Goal: Task Accomplishment & Management: Manage account settings

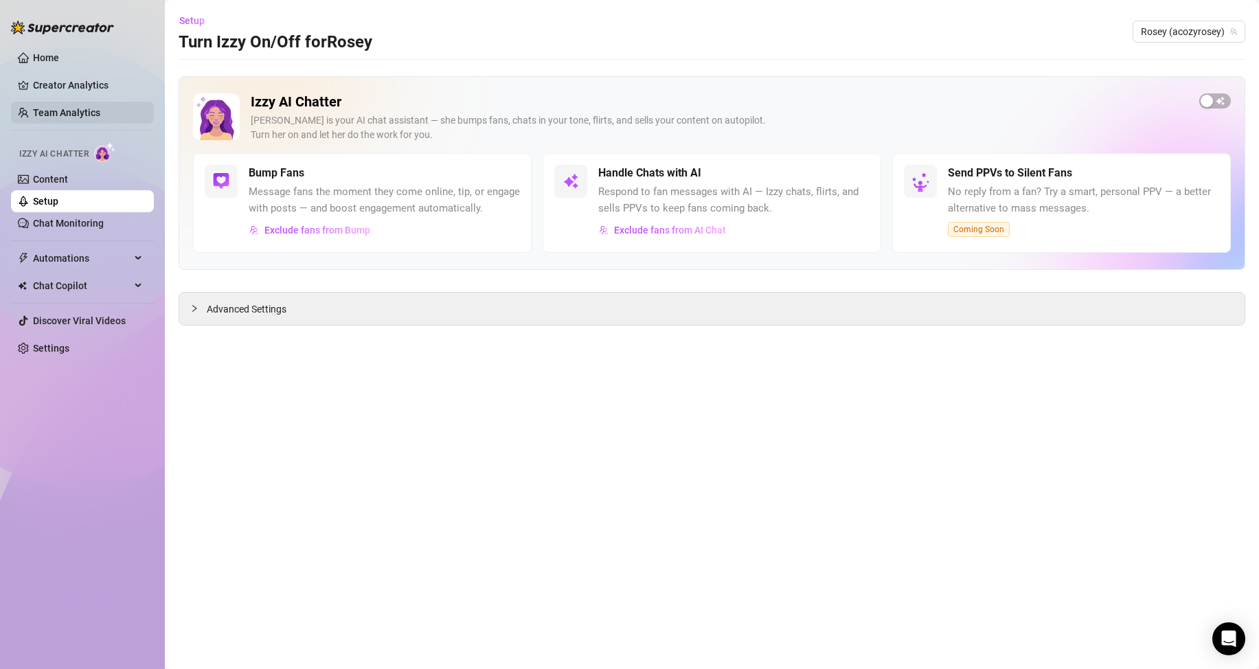
click at [100, 115] on link "Team Analytics" at bounding box center [66, 112] width 67 height 11
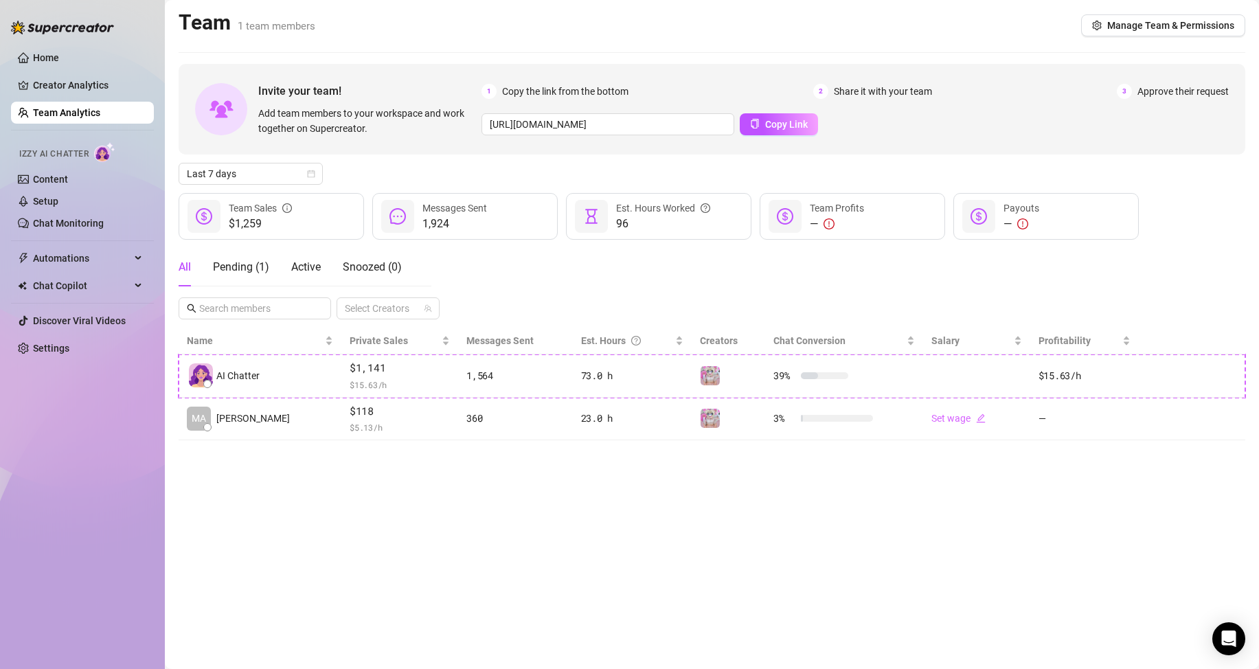
click at [1185, 90] on span "Approve their request" at bounding box center [1183, 91] width 91 height 15
click at [98, 81] on link "Creator Analytics" at bounding box center [88, 85] width 110 height 22
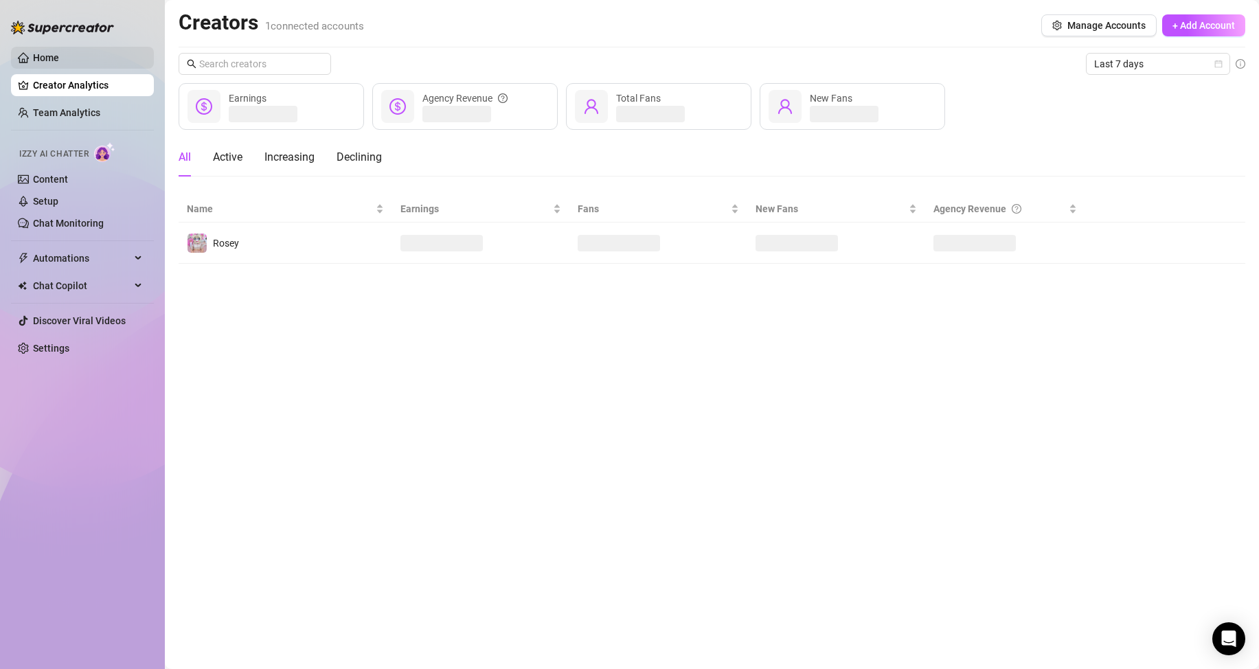
click at [59, 63] on link "Home" at bounding box center [46, 57] width 26 height 11
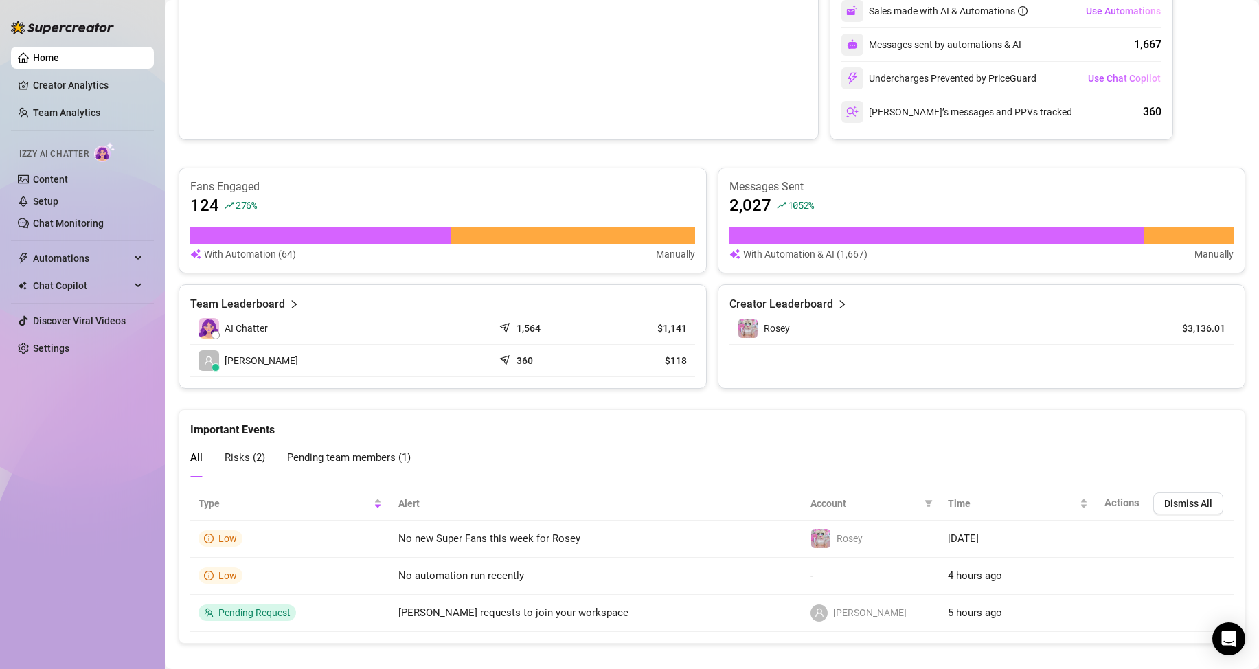
scroll to position [330, 0]
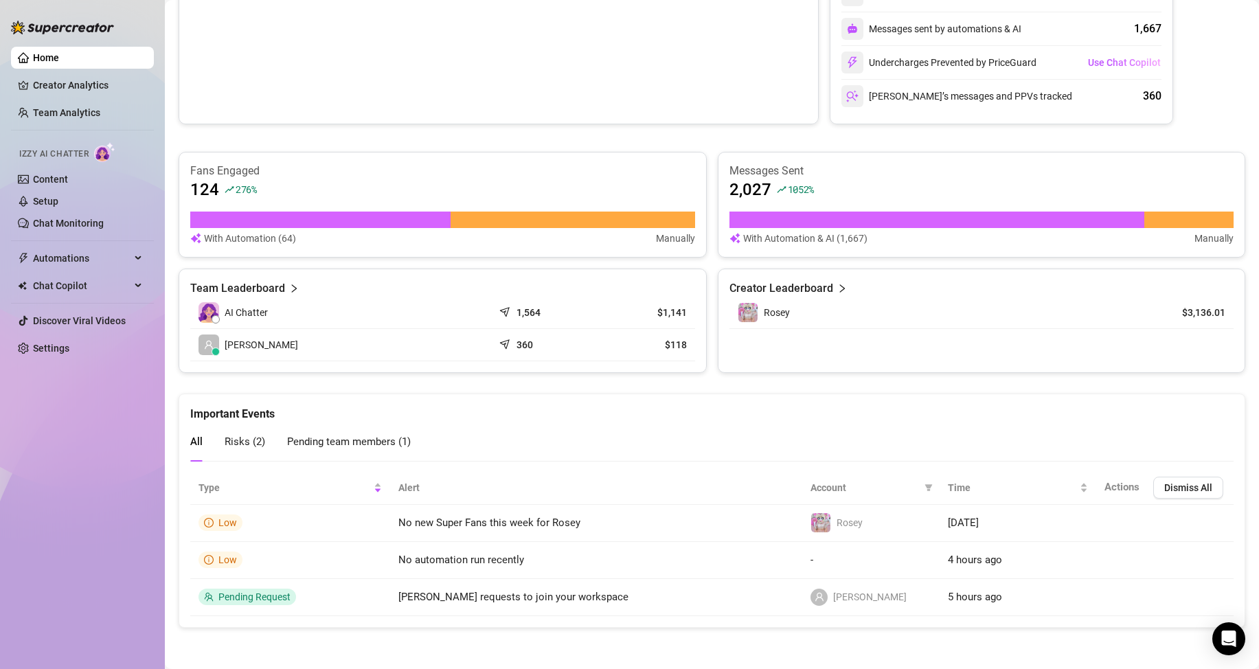
click at [368, 442] on span "Pending team members ( 1 )" at bounding box center [349, 442] width 124 height 12
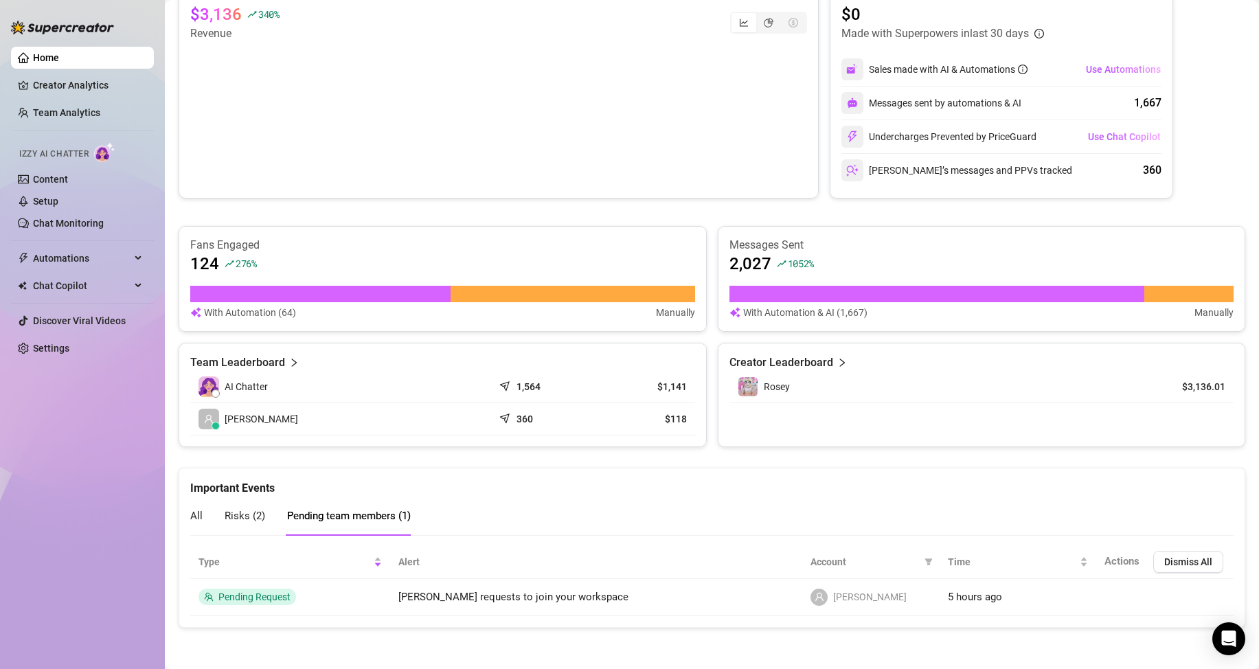
scroll to position [256, 0]
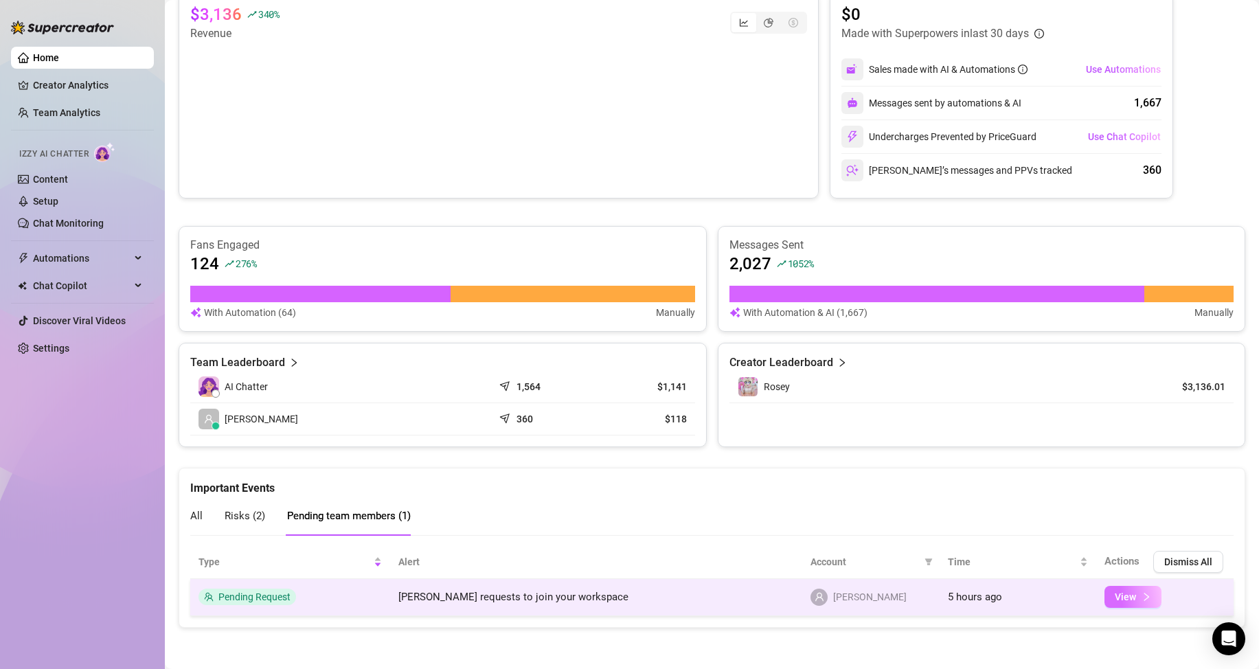
click at [1115, 601] on span "View" at bounding box center [1125, 596] width 21 height 11
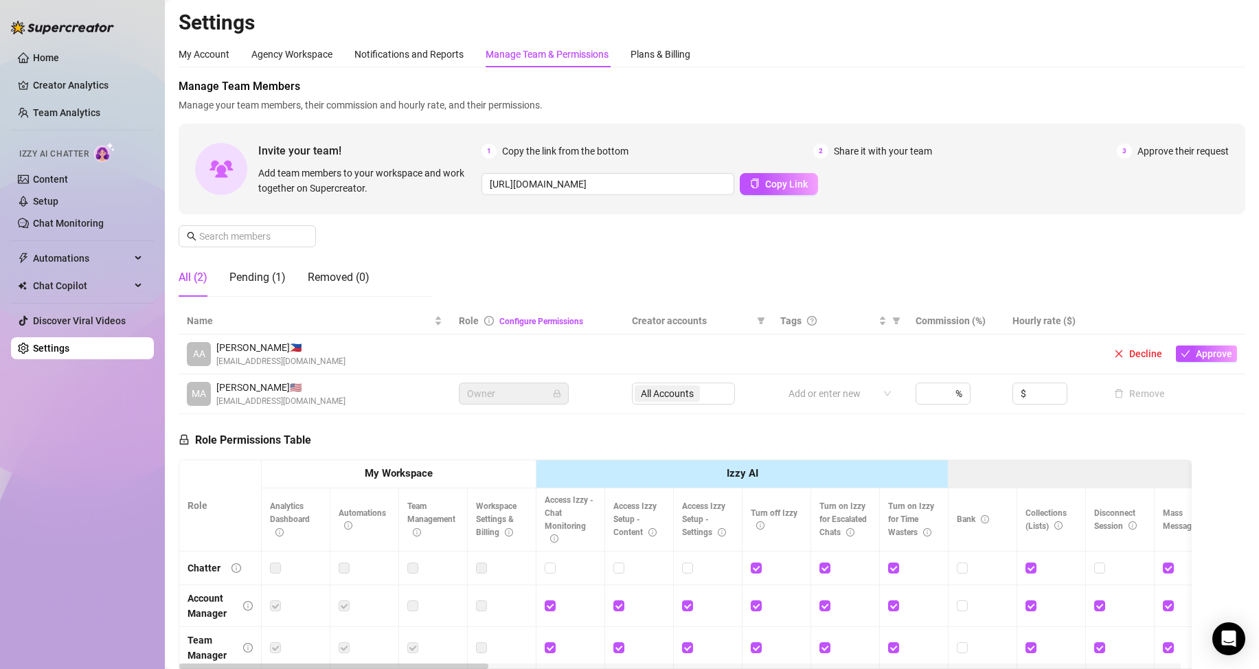
click at [764, 362] on td at bounding box center [698, 355] width 148 height 40
click at [1196, 355] on span "Approve" at bounding box center [1214, 353] width 36 height 11
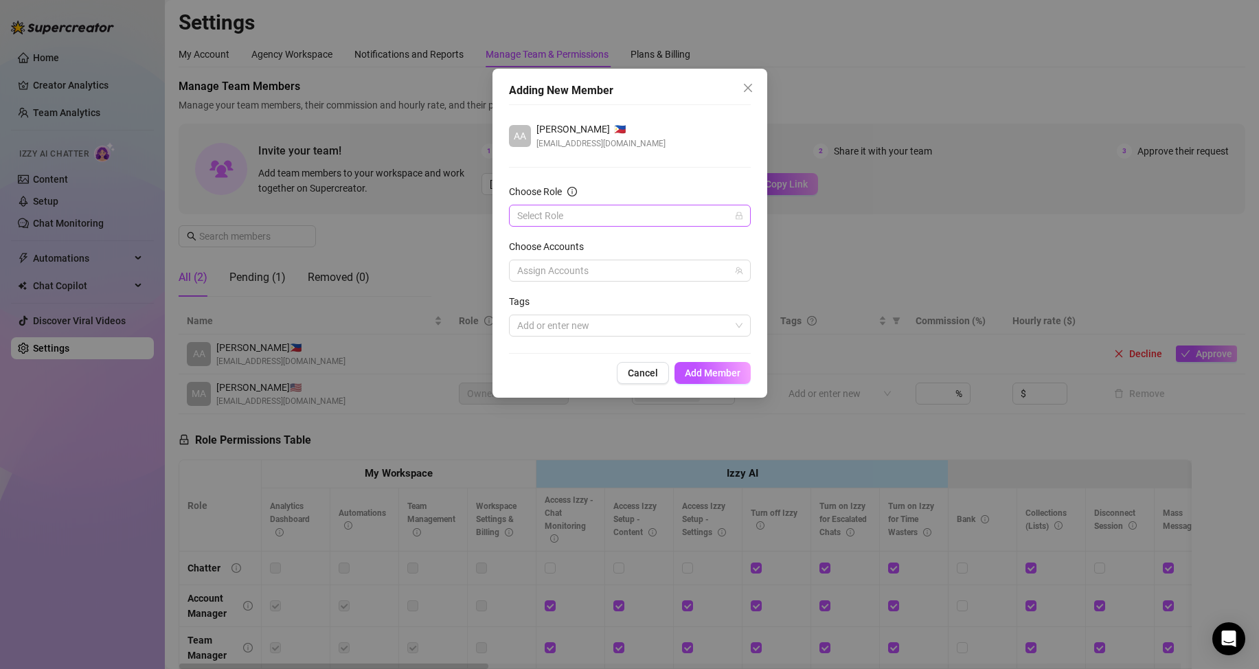
click at [605, 212] on input "Choose Role" at bounding box center [623, 215] width 213 height 21
click at [608, 247] on div "Chatter" at bounding box center [630, 243] width 220 height 15
click at [620, 277] on div at bounding box center [623, 270] width 222 height 19
click at [626, 321] on span "Rosey" at bounding box center [646, 318] width 202 height 16
checkbox input "true"
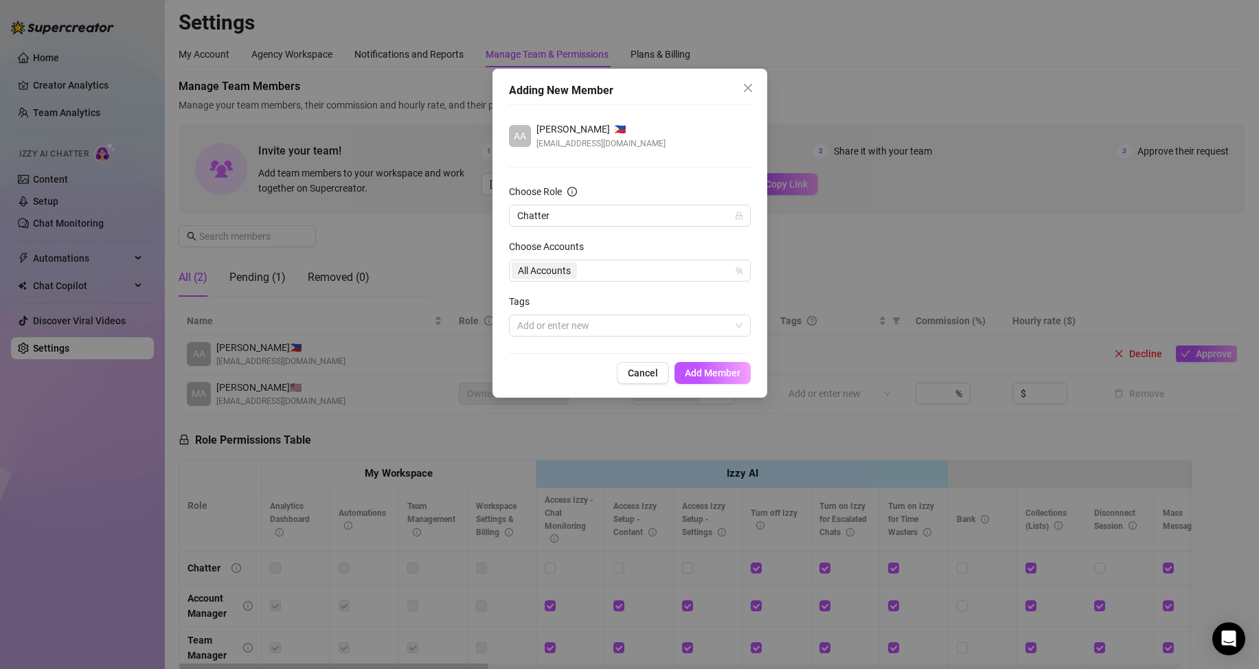
click at [530, 374] on div "Cancel Add Member" at bounding box center [630, 373] width 242 height 22
click at [595, 340] on div "[PERSON_NAME] 🇵🇭 [EMAIL_ADDRESS][DOMAIN_NAME] Choose Role Chatter Choose Accoun…" at bounding box center [630, 228] width 242 height 249
click at [609, 330] on div at bounding box center [623, 325] width 222 height 19
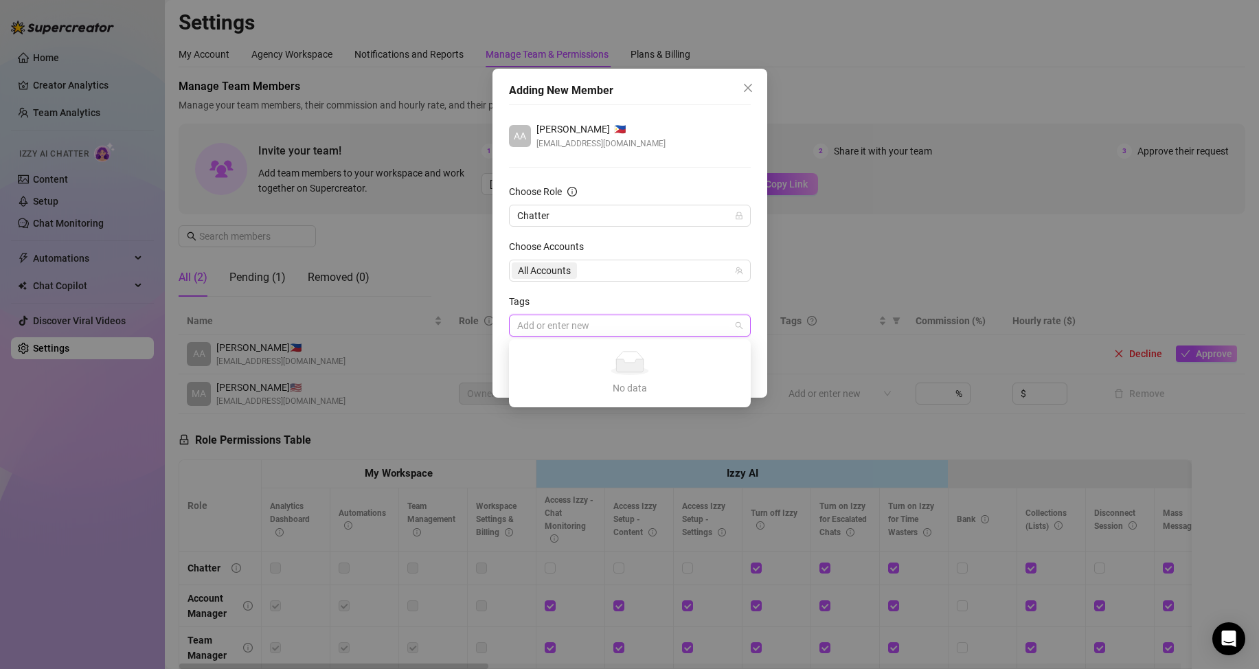
click at [609, 330] on div at bounding box center [623, 325] width 222 height 19
click at [724, 374] on span "Add Member" at bounding box center [713, 373] width 56 height 11
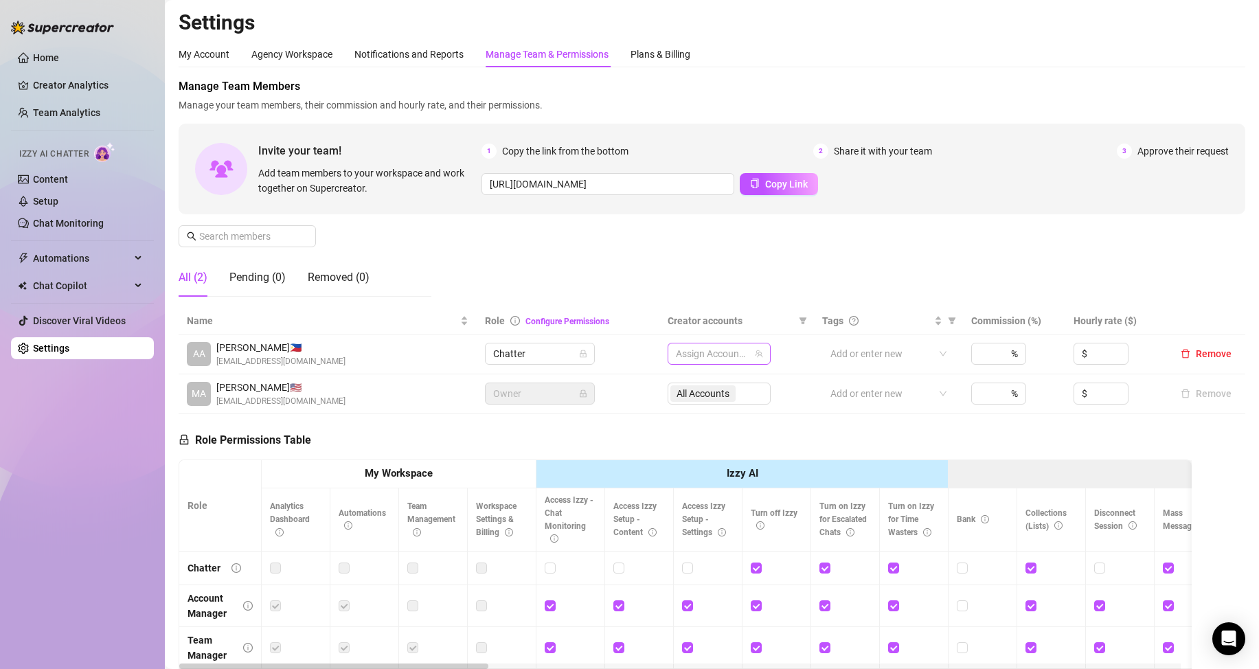
click at [719, 348] on div at bounding box center [711, 353] width 83 height 19
click at [694, 403] on span "Select tree node" at bounding box center [691, 401] width 11 height 11
checkbox input "true"
click at [668, 293] on div "Manage Team Members Manage your team members, their commission and hourly rate,…" at bounding box center [712, 192] width 1067 height 229
click at [1114, 345] on span "Increase Value" at bounding box center [1120, 349] width 15 height 12
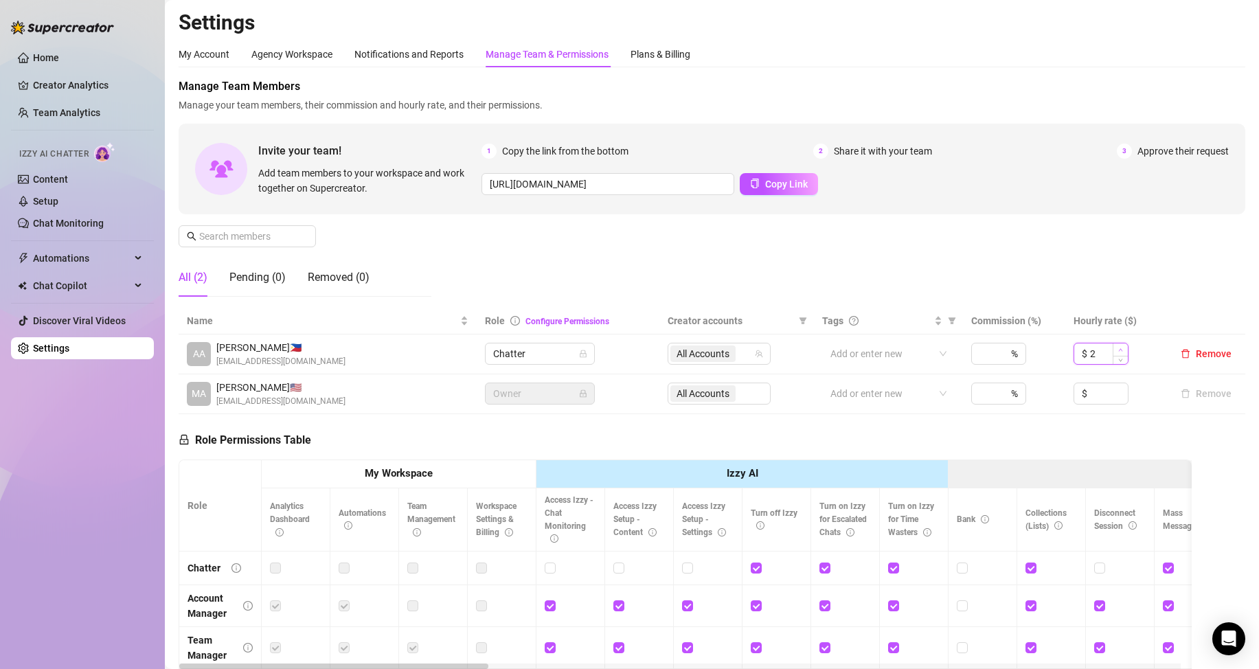
click at [1113, 344] on span "Increase Value" at bounding box center [1120, 349] width 15 height 12
click at [1065, 325] on th "Hourly rate ($)" at bounding box center [1116, 321] width 102 height 27
click at [1118, 359] on icon "down" at bounding box center [1120, 358] width 5 height 5
click at [1114, 367] on td "$ 2" at bounding box center [1116, 355] width 102 height 40
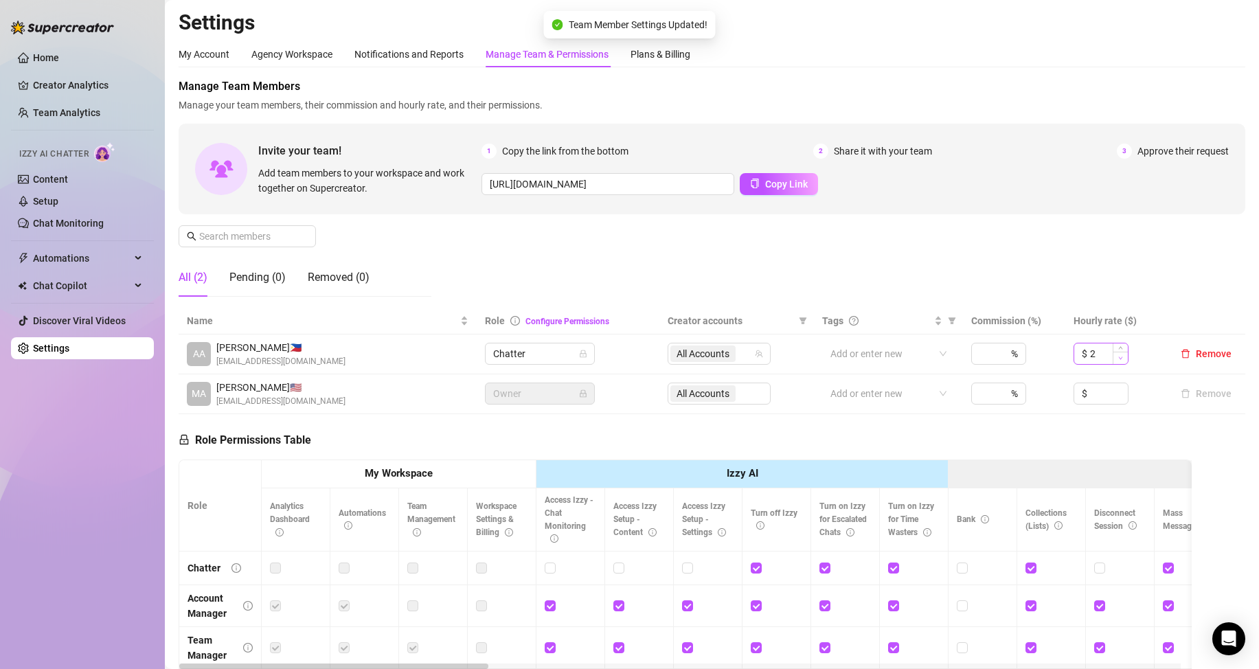
click at [1114, 366] on td "$ 2" at bounding box center [1116, 355] width 102 height 40
click at [1113, 355] on span "Decrease Value" at bounding box center [1120, 358] width 15 height 12
click at [1116, 364] on div "1" at bounding box center [1109, 353] width 38 height 21
click at [1113, 363] on span "Decrease Value" at bounding box center [1120, 358] width 15 height 12
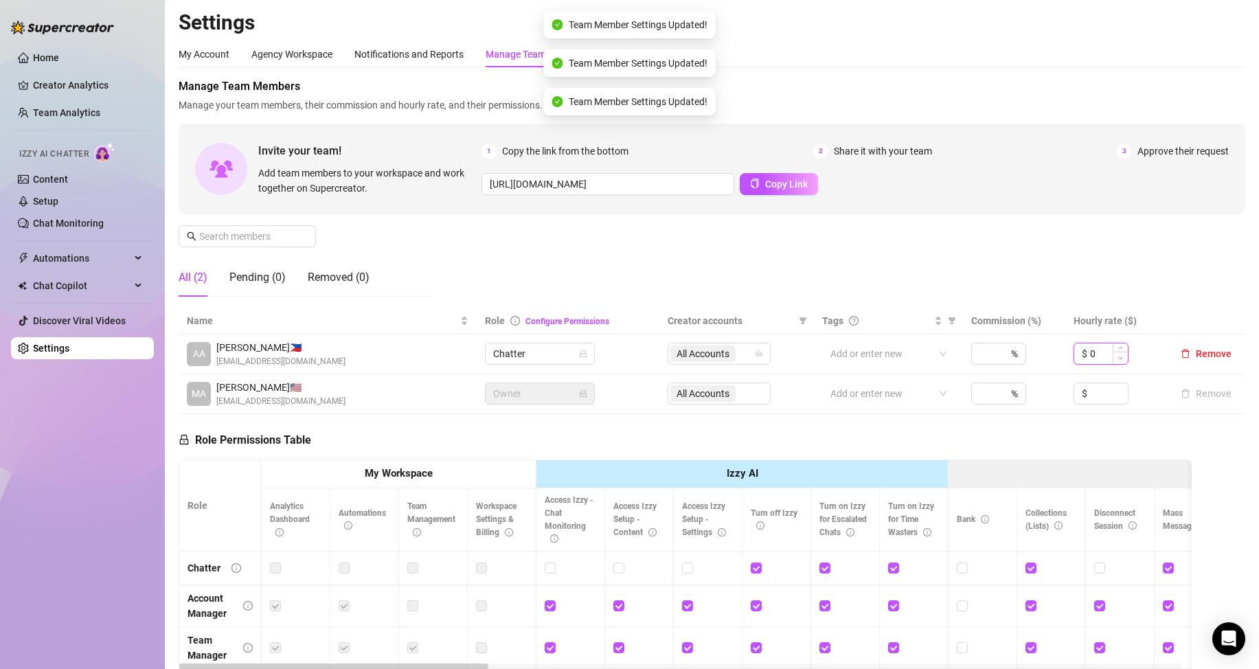
click at [1113, 361] on span "Decrease Value" at bounding box center [1120, 358] width 15 height 12
click at [1133, 295] on div "Manage Team Members Manage your team members, their commission and hourly rate,…" at bounding box center [712, 192] width 1067 height 229
click at [1090, 345] on input "-1" at bounding box center [1109, 353] width 38 height 21
type input "-"
click at [1183, 271] on div "Manage Team Members Manage your team members, their commission and hourly rate,…" at bounding box center [712, 192] width 1067 height 229
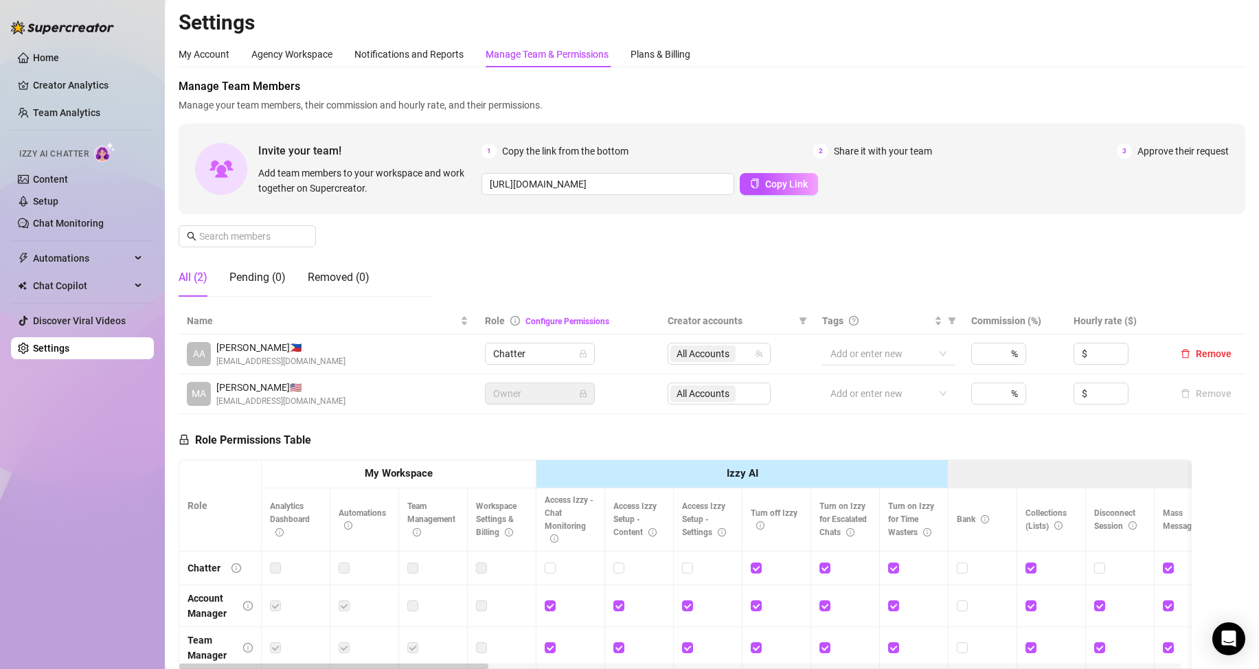
click at [854, 359] on div at bounding box center [881, 353] width 113 height 19
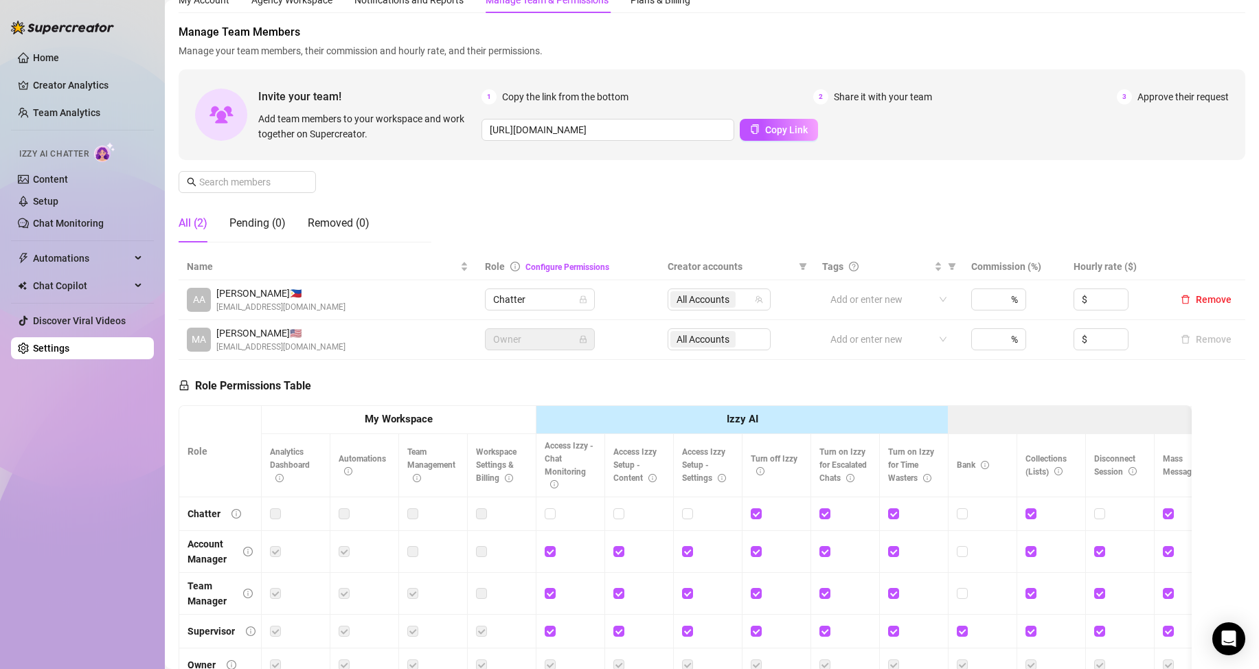
scroll to position [137, 0]
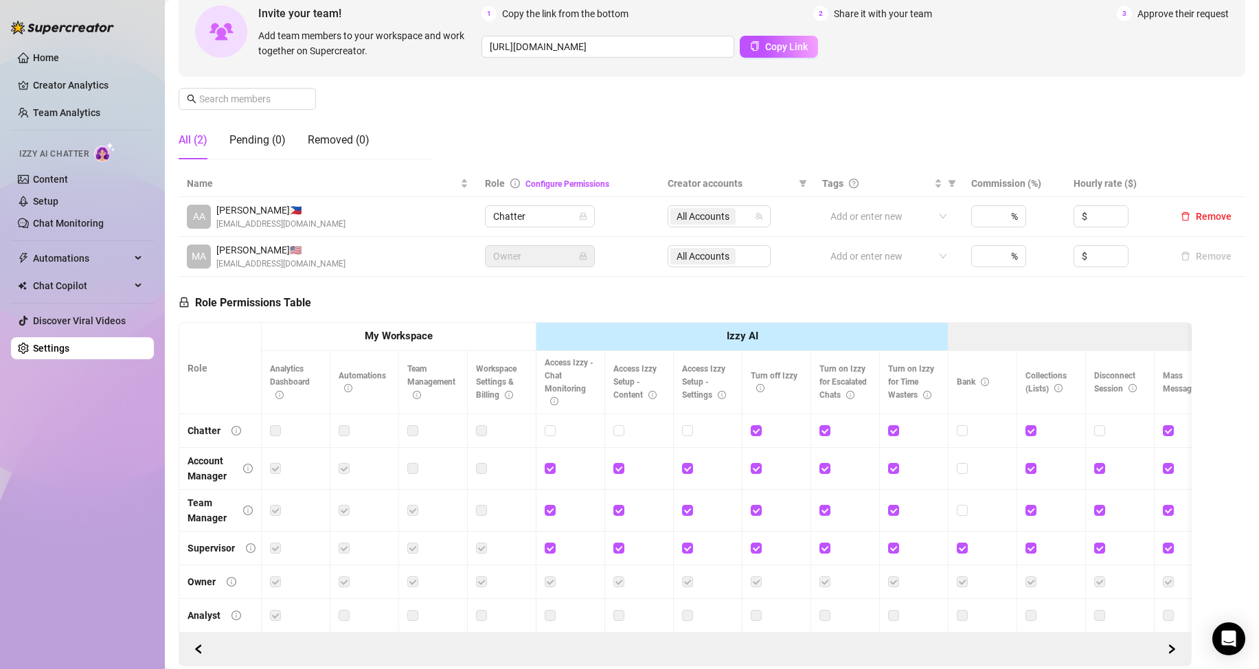
drag, startPoint x: 664, startPoint y: 445, endPoint x: 431, endPoint y: 398, distance: 237.0
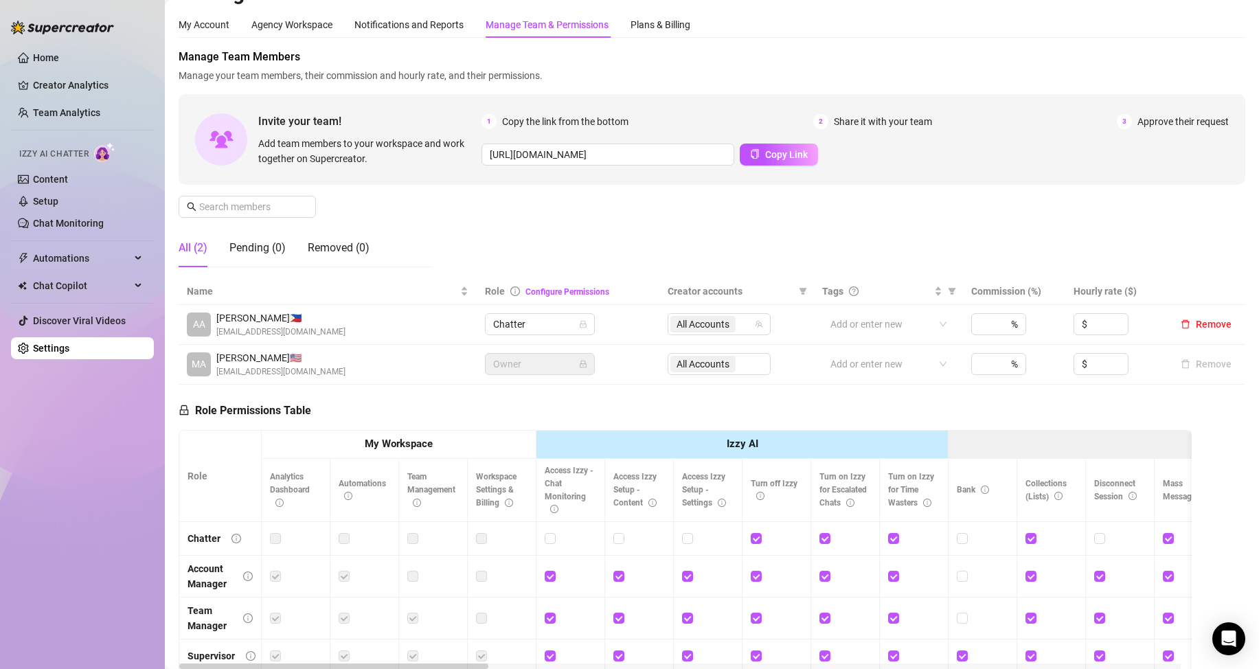
scroll to position [0, 0]
